Goal: Transaction & Acquisition: Download file/media

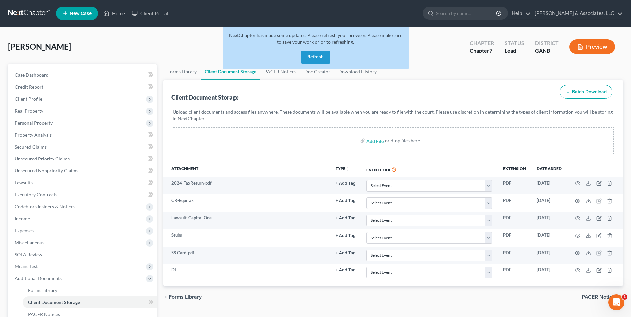
click at [323, 58] on button "Refresh" at bounding box center [315, 57] width 29 height 13
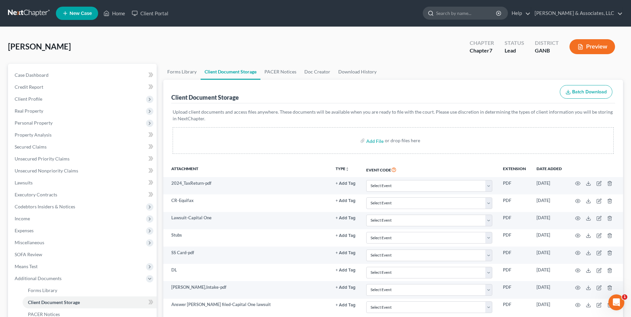
click at [469, 14] on input "search" at bounding box center [466, 13] width 61 height 12
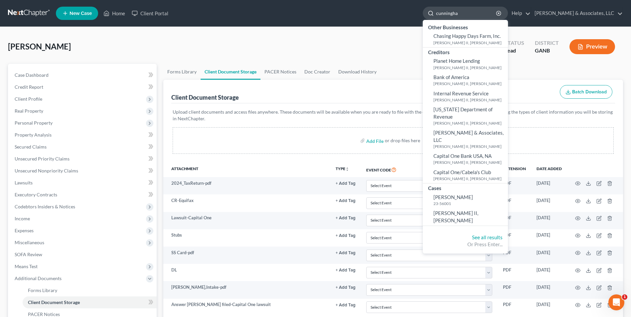
type input "cunningham"
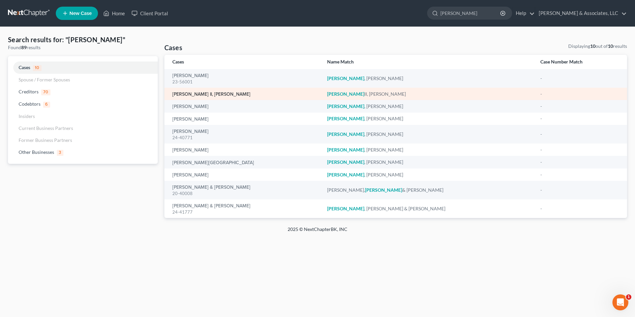
click at [209, 95] on link "Cunningham II, Jackie" at bounding box center [211, 94] width 78 height 5
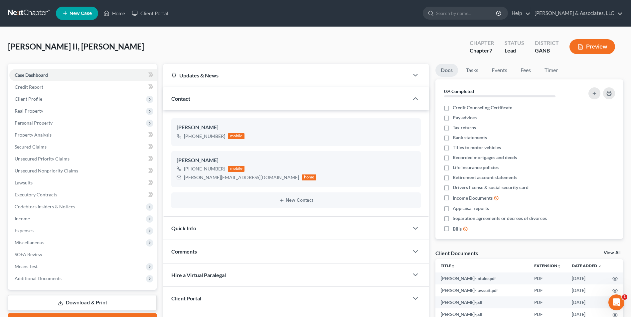
scroll to position [6, 0]
click at [611, 251] on link "View All" at bounding box center [611, 253] width 17 height 5
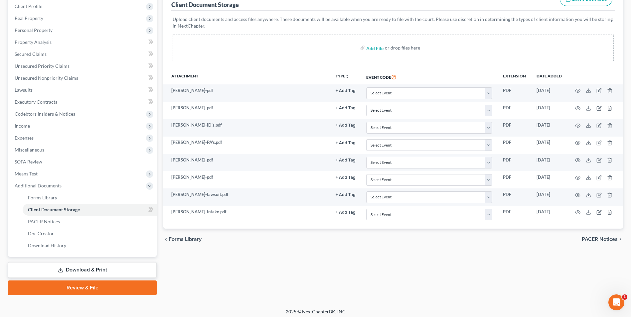
scroll to position [96, 0]
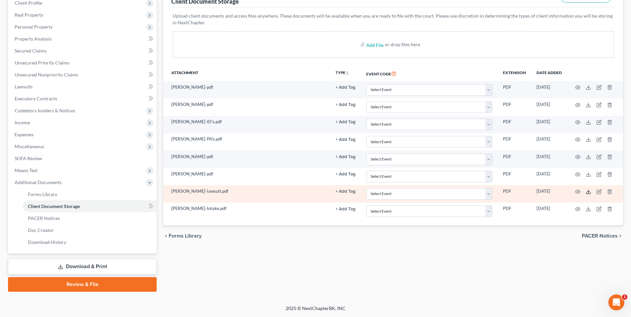
click at [589, 192] on icon at bounding box center [587, 191] width 5 height 5
